Goal: Information Seeking & Learning: Learn about a topic

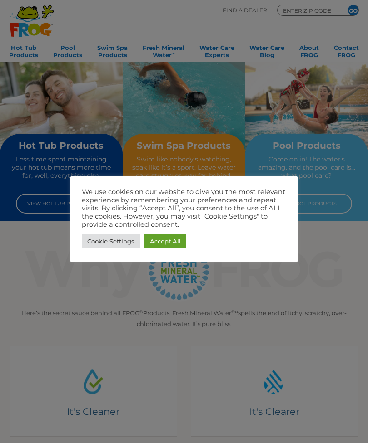
click at [175, 242] on link "Accept All" at bounding box center [165, 242] width 42 height 14
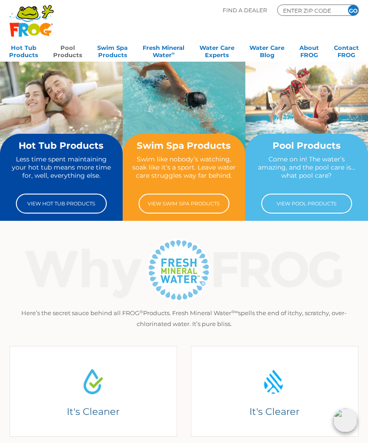
click at [74, 50] on link "Pool Products" at bounding box center [67, 50] width 29 height 18
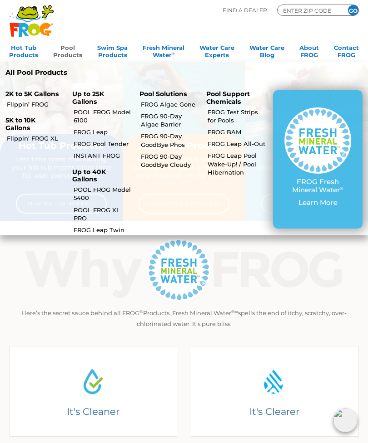
click at [95, 95] on p "Up to 25K Gallons" at bounding box center [100, 97] width 56 height 15
click at [118, 141] on link "FROG Pool Tender" at bounding box center [103, 144] width 58 height 8
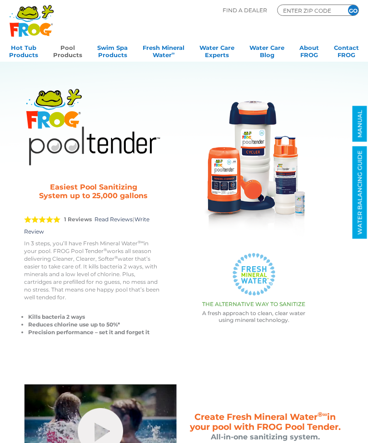
click at [64, 56] on link "Pool Products" at bounding box center [67, 50] width 29 height 18
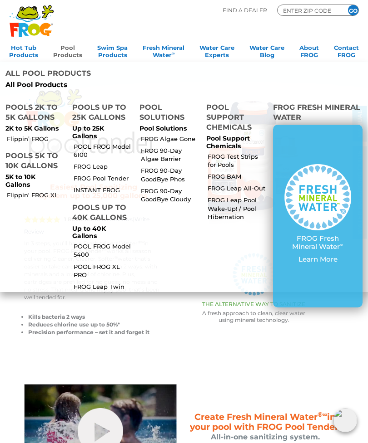
click at [117, 142] on link "POOL FROG Model 6100" at bounding box center [103, 150] width 58 height 16
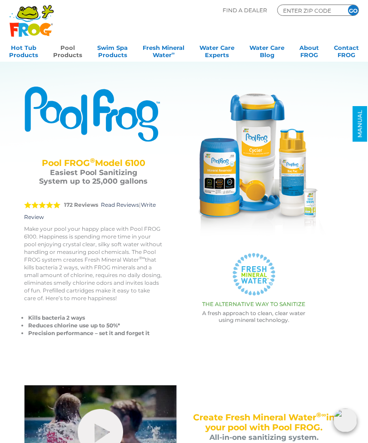
click at [78, 54] on link "Pool Products" at bounding box center [67, 50] width 29 height 18
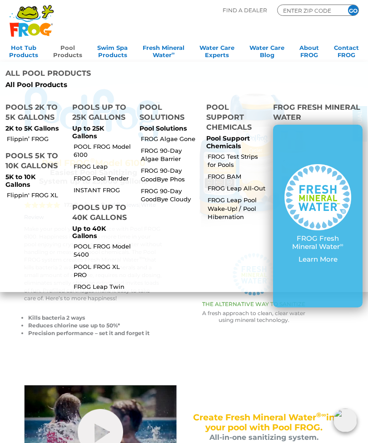
click at [113, 242] on link "POOL FROG Model 5400" at bounding box center [103, 250] width 58 height 16
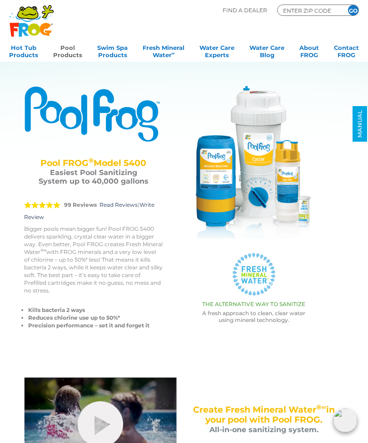
click at [74, 54] on link "Pool Products" at bounding box center [67, 50] width 29 height 18
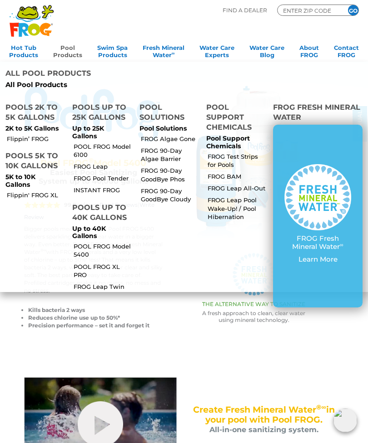
click at [106, 142] on link "POOL FROG Model 6100" at bounding box center [103, 150] width 58 height 16
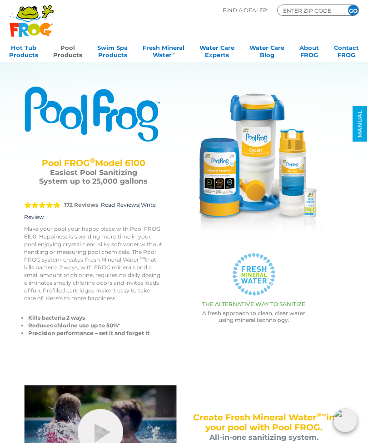
click at [70, 49] on link "Pool Products" at bounding box center [67, 50] width 29 height 18
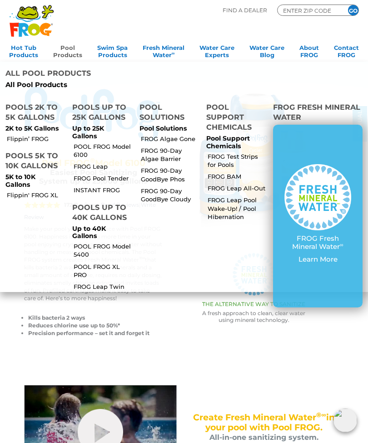
click at [107, 242] on link "POOL FROG Model 5400" at bounding box center [103, 250] width 58 height 16
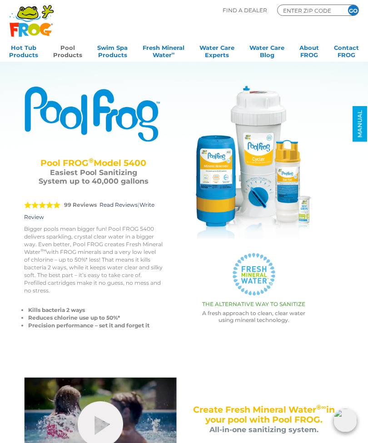
click at [74, 59] on link "Pool Products" at bounding box center [67, 50] width 29 height 18
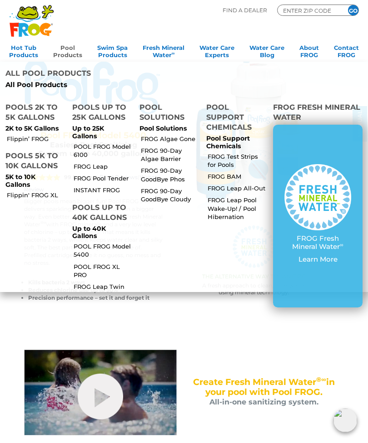
scroll to position [28, 0]
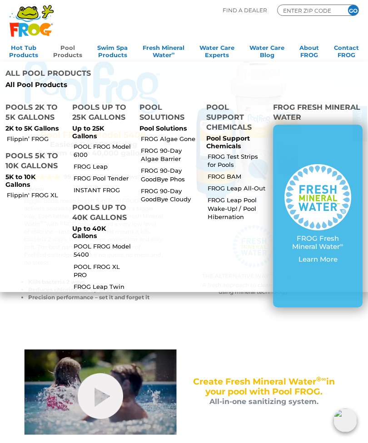
click at [107, 142] on link "POOL FROG Model 6100" at bounding box center [103, 150] width 58 height 16
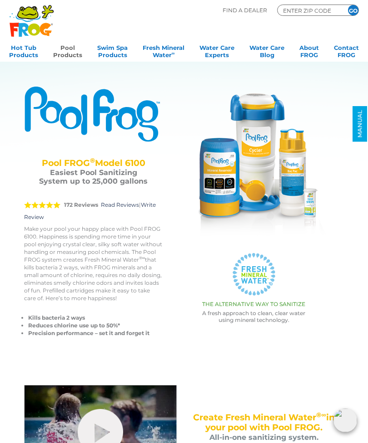
click at [64, 53] on link "Pool Products" at bounding box center [67, 50] width 29 height 18
